Goal: Answer question/provide support: Share knowledge or assist other users

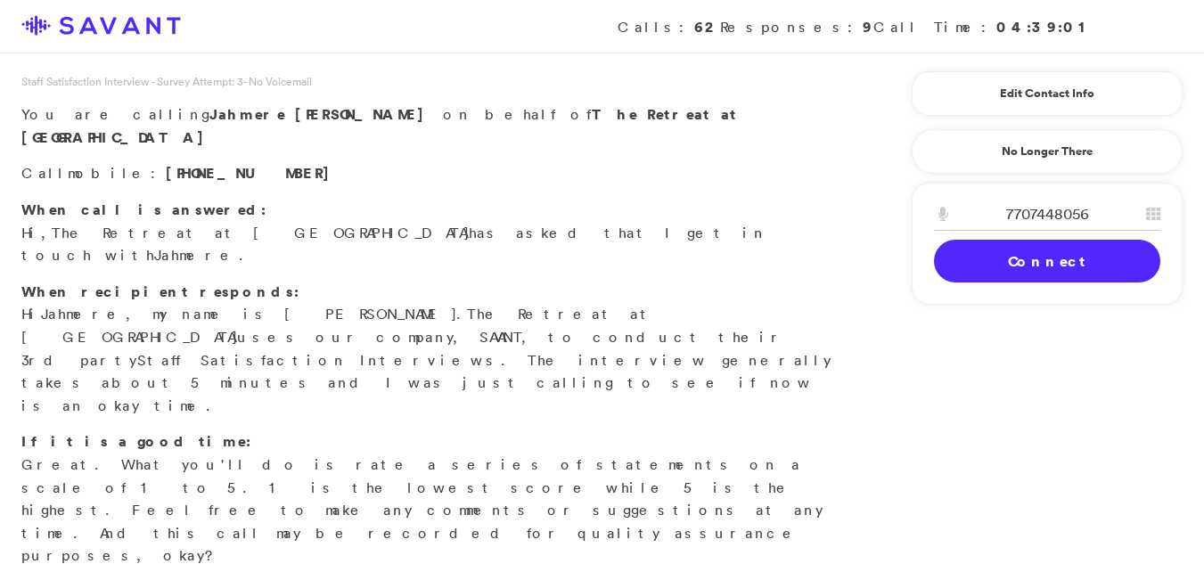
click at [1082, 267] on link "Connect" at bounding box center [1047, 261] width 226 height 43
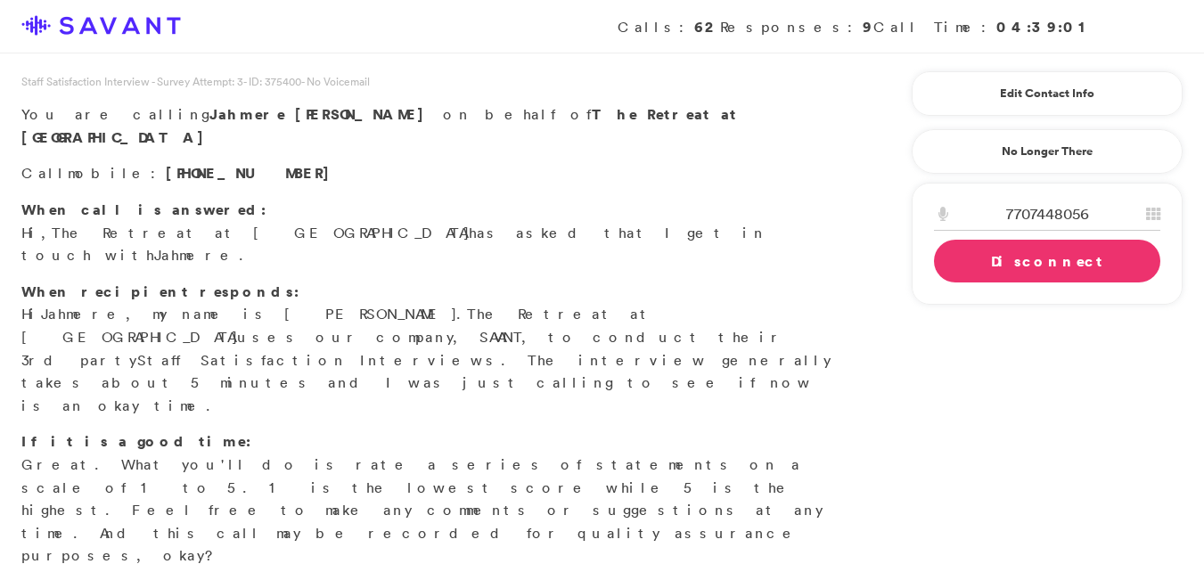
click at [1085, 268] on link "Disconnect" at bounding box center [1047, 261] width 226 height 43
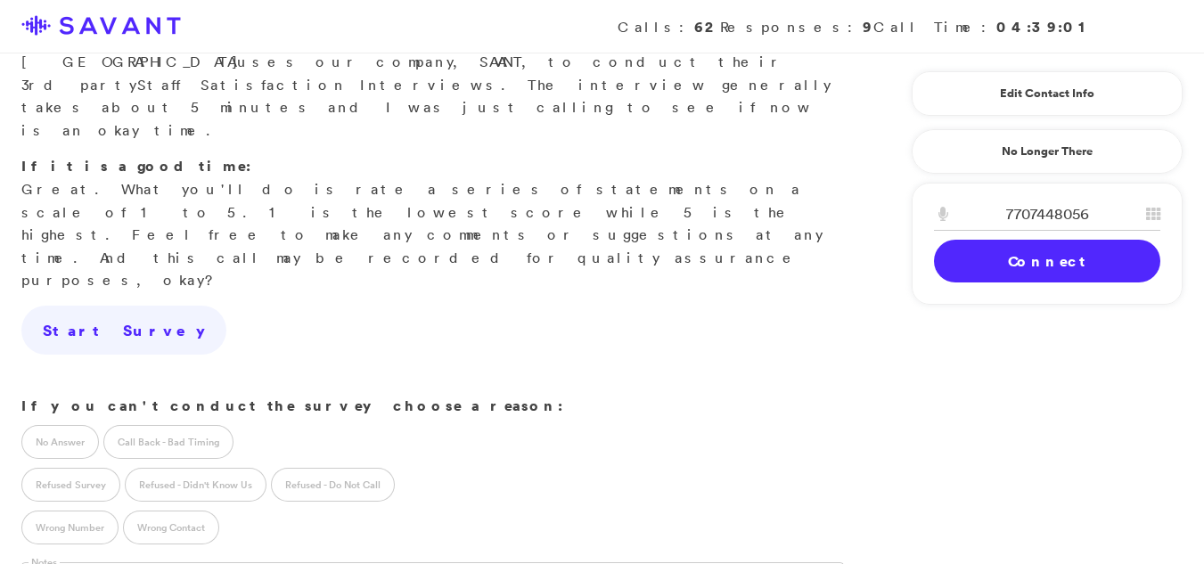
scroll to position [393, 0]
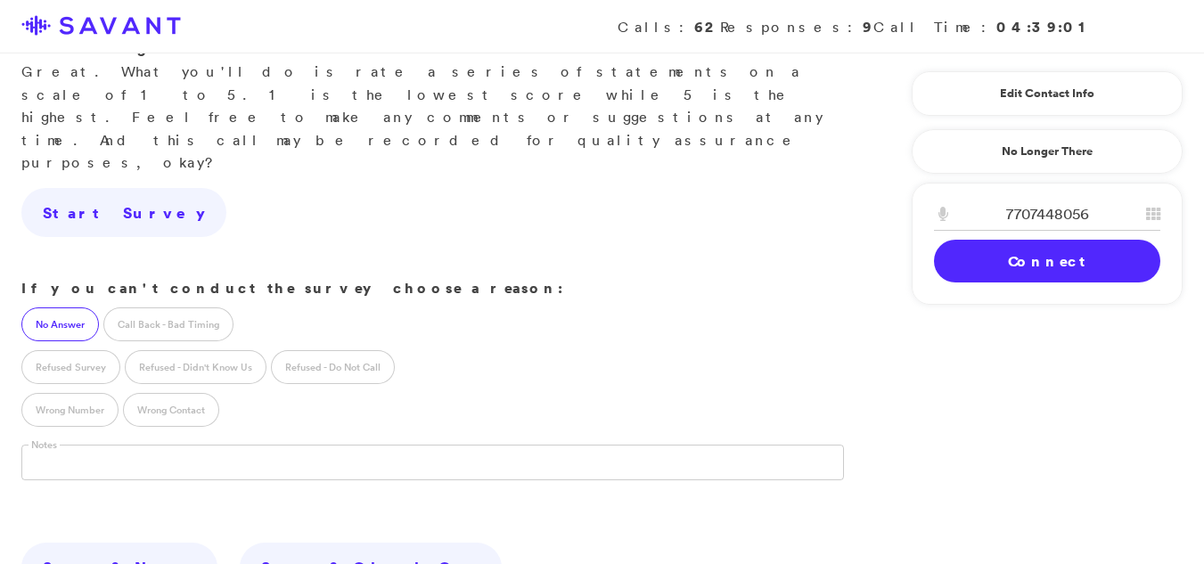
click at [47, 307] on label "No Answer" at bounding box center [60, 324] width 78 height 34
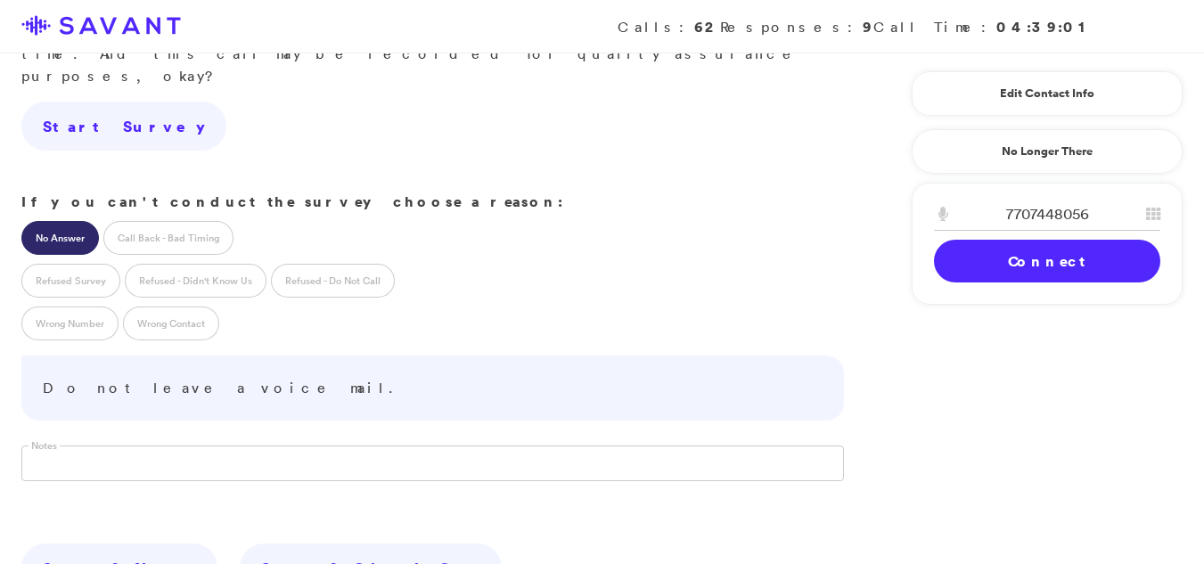
scroll to position [396, 0]
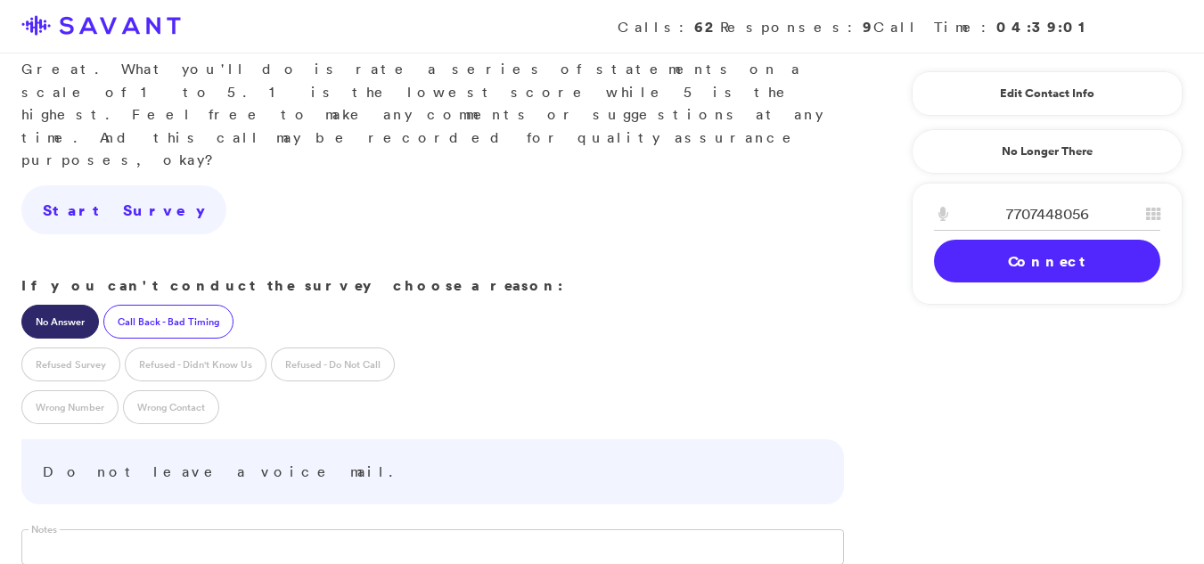
click at [158, 305] on label "Call Back - Bad Timing" at bounding box center [168, 322] width 130 height 34
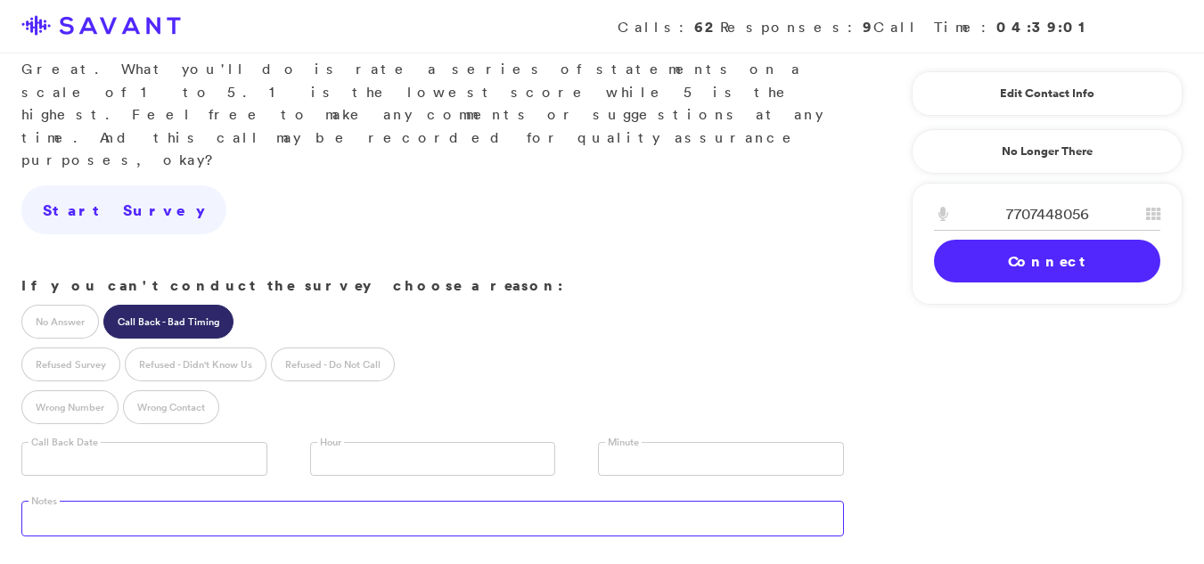
click at [95, 501] on textarea at bounding box center [432, 519] width 822 height 36
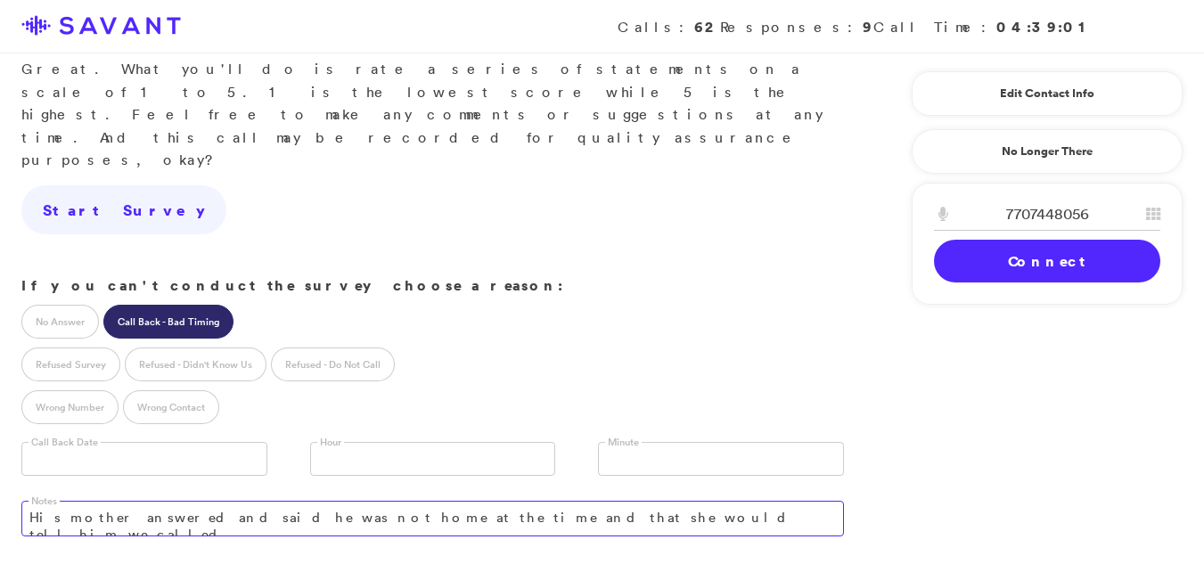
type textarea "His mother answered and said he was not home at the time and that she would tel…"
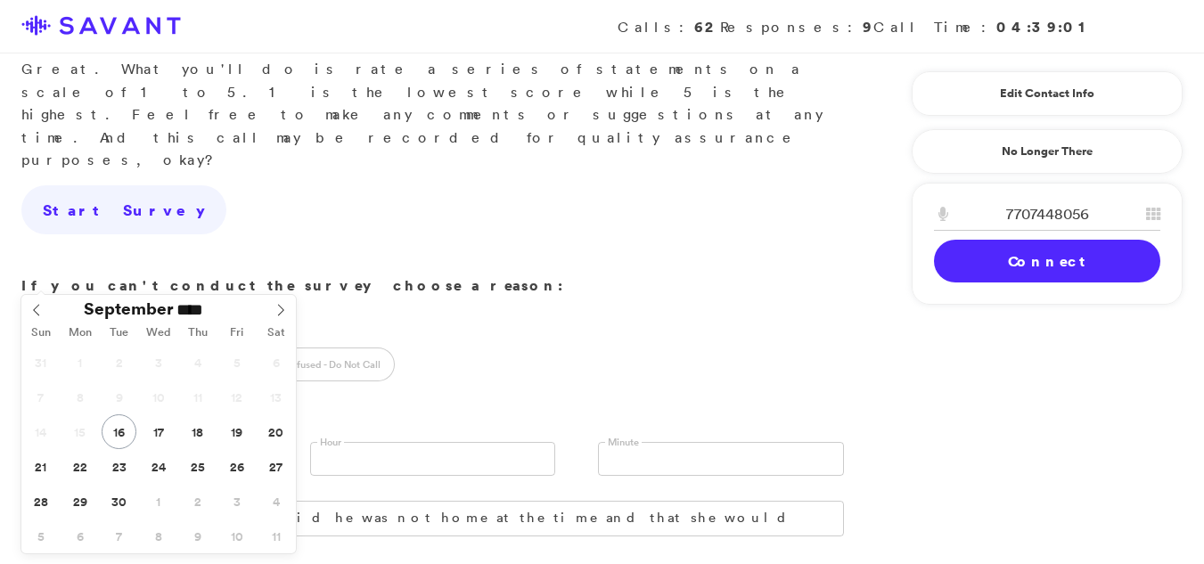
click at [162, 442] on input "text" at bounding box center [144, 459] width 246 height 34
type input "**********"
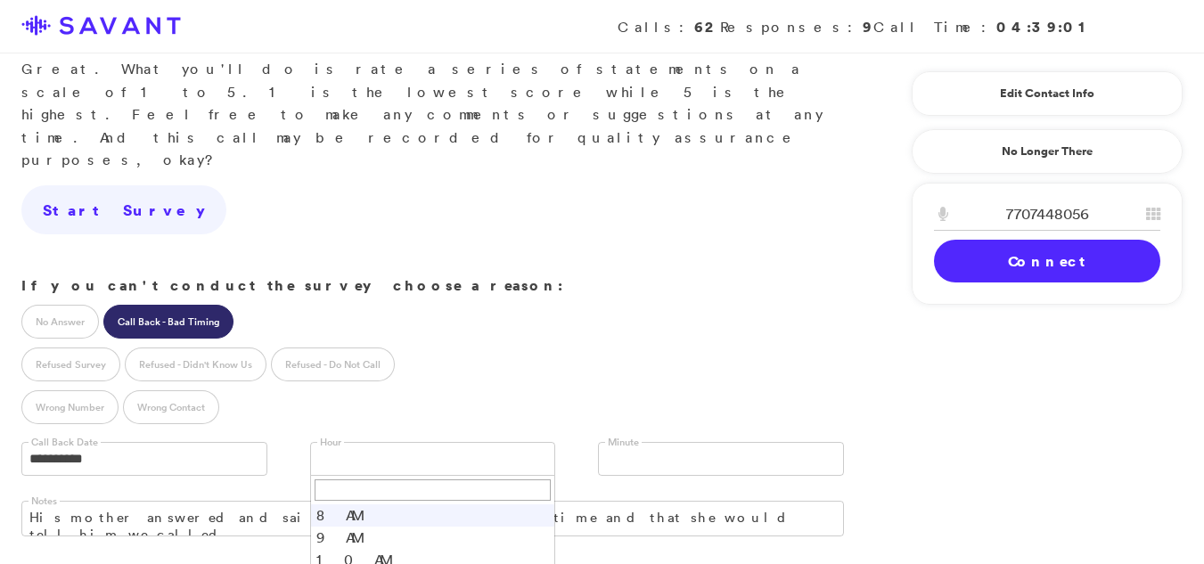
click at [337, 442] on link at bounding box center [433, 459] width 246 height 34
click at [617, 443] on input "text" at bounding box center [614, 460] width 16 height 34
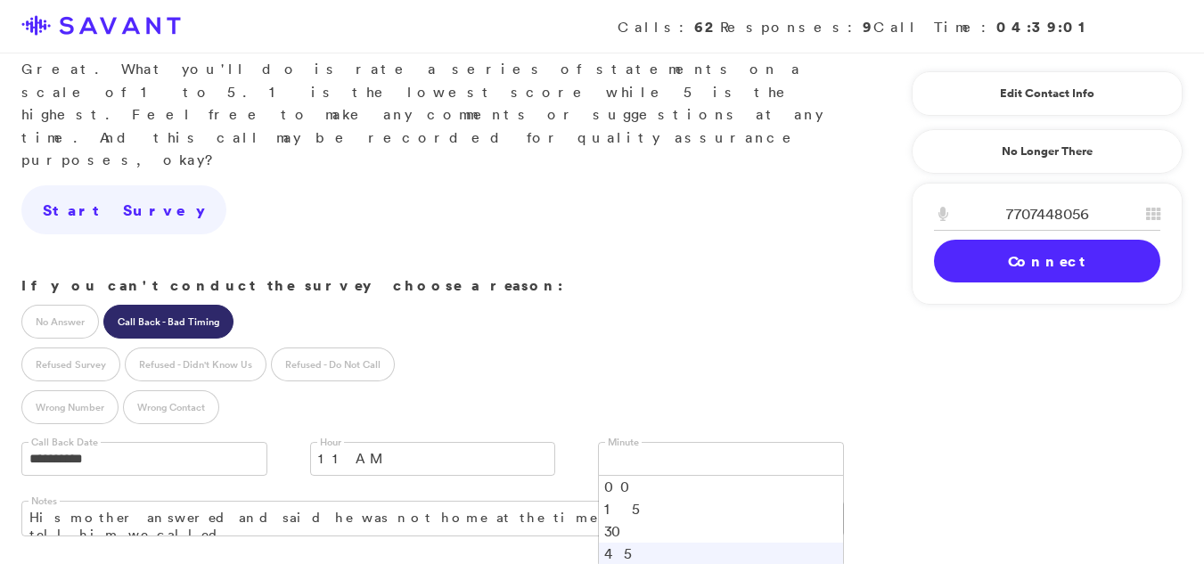
click at [619, 543] on li "45" at bounding box center [721, 554] width 244 height 22
